Goal: Find specific page/section: Find specific page/section

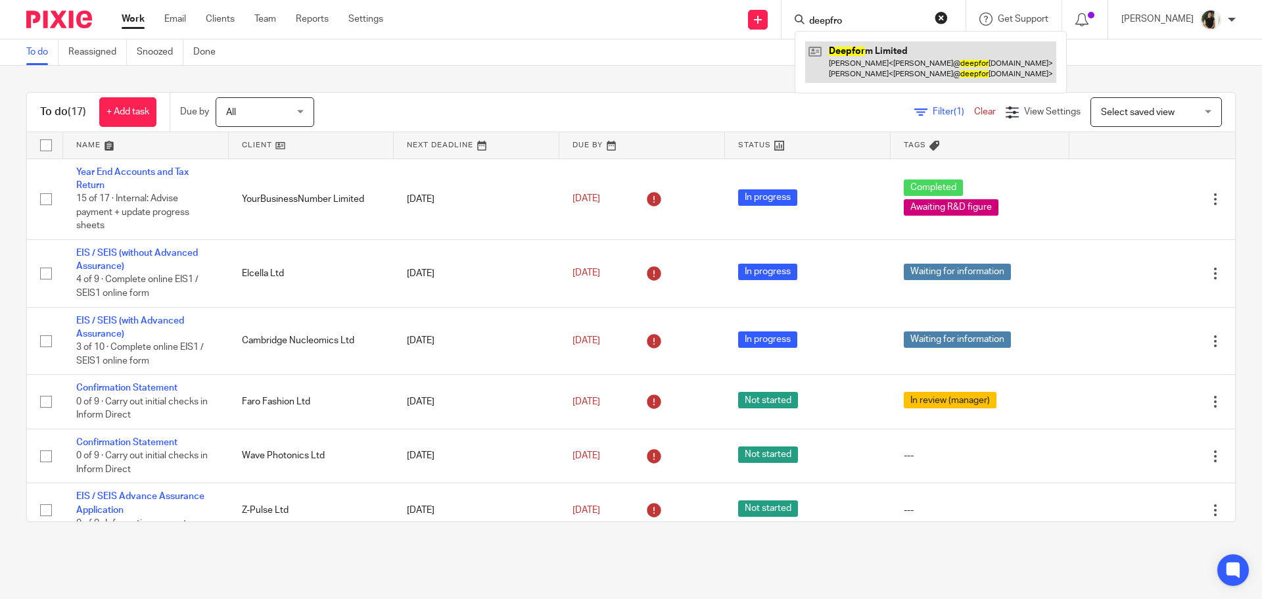
type input "deepfro"
click at [896, 68] on link at bounding box center [930, 61] width 251 height 41
